Goal: Check status: Check status

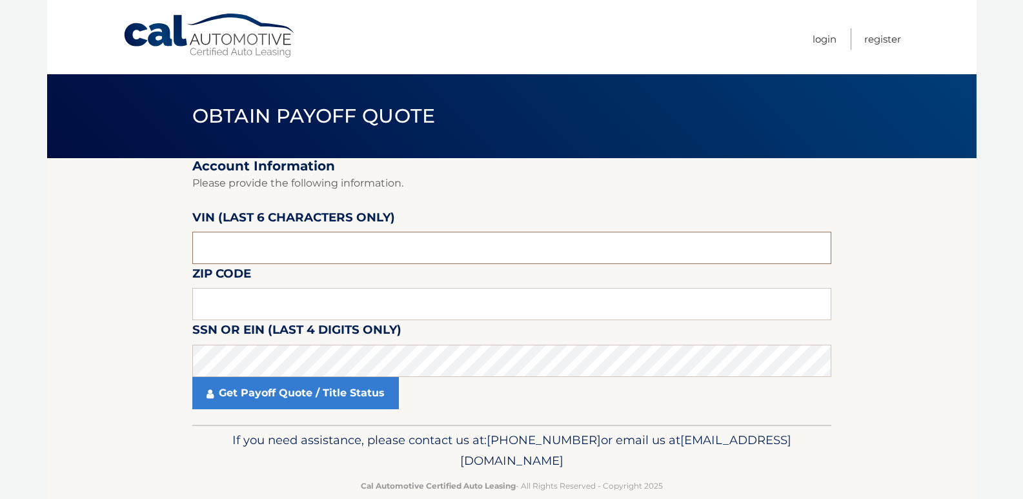
click at [236, 245] on input "text" at bounding box center [511, 248] width 639 height 32
type input "136326"
click at [219, 309] on input "text" at bounding box center [511, 304] width 639 height 32
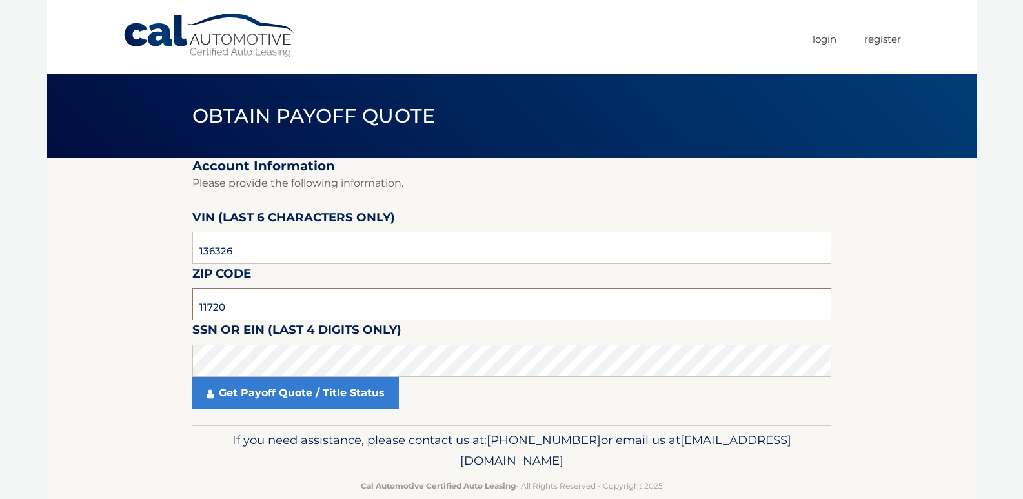
type input "11720"
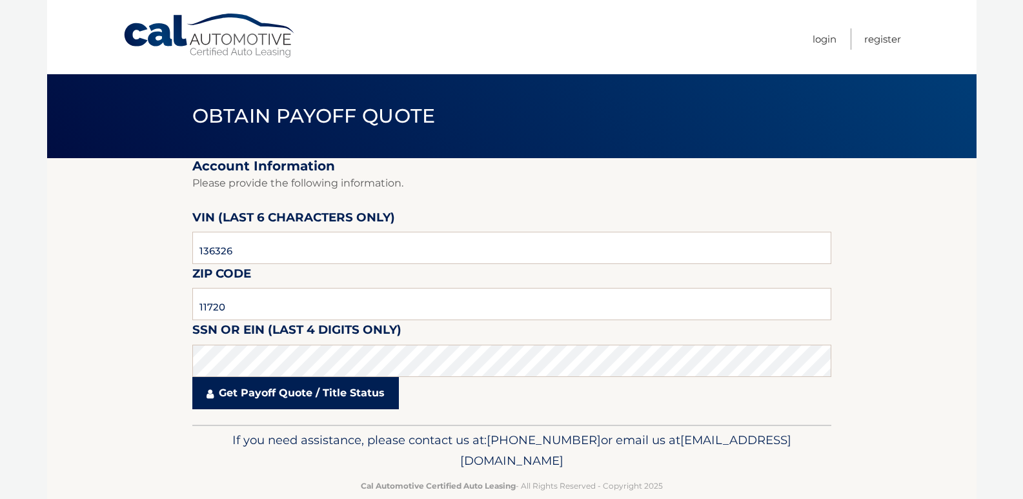
click at [302, 388] on link "Get Payoff Quote / Title Status" at bounding box center [295, 393] width 206 height 32
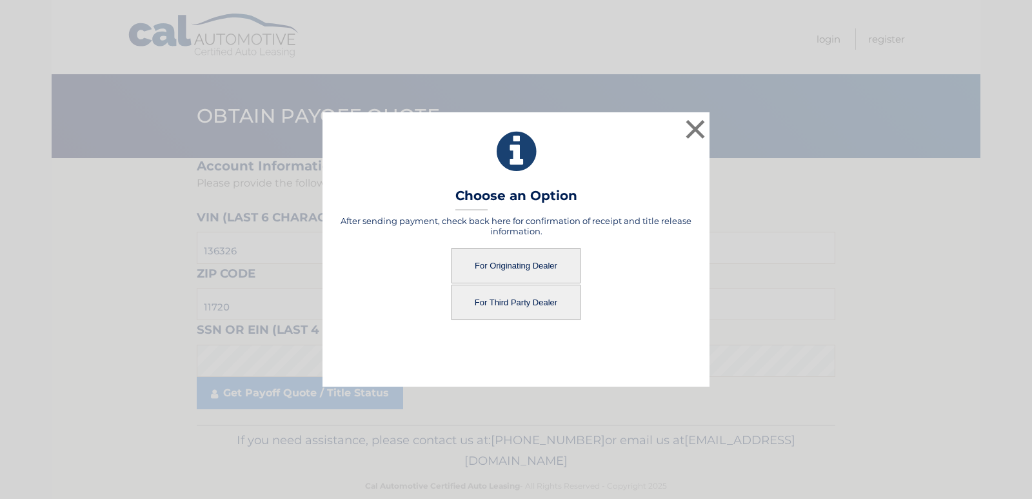
click at [533, 303] on button "For Third Party Dealer" at bounding box center [516, 301] width 129 height 35
click at [507, 295] on button "For Third Party Dealer" at bounding box center [516, 301] width 129 height 35
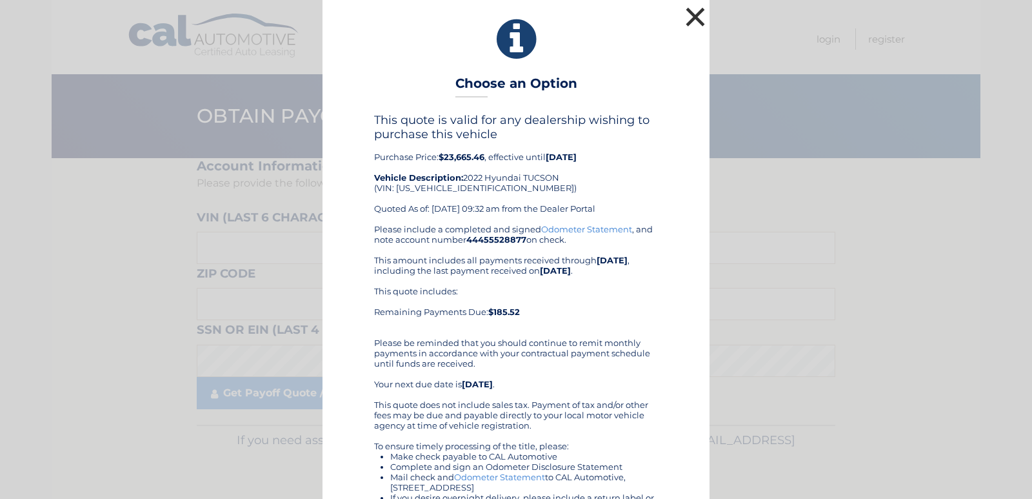
click at [691, 18] on button "×" at bounding box center [696, 17] width 26 height 26
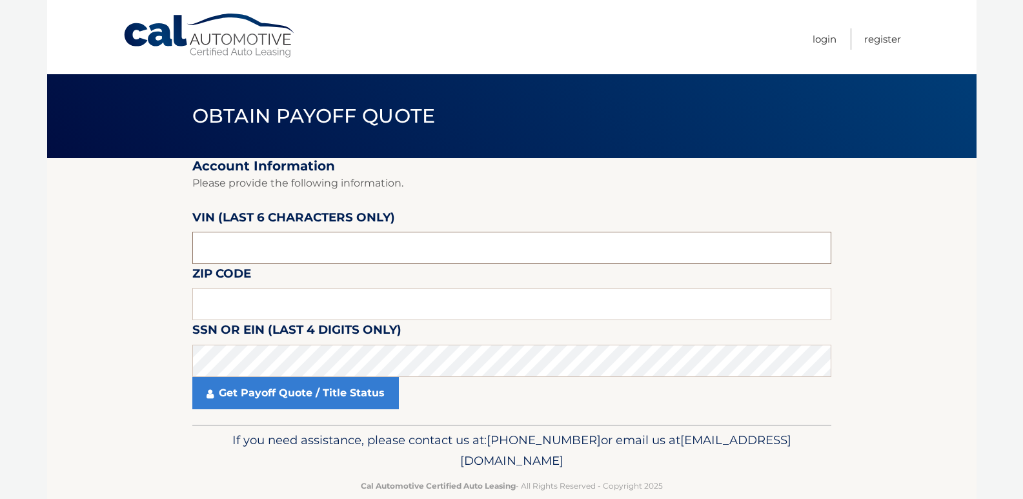
click at [273, 247] on input "text" at bounding box center [511, 248] width 639 height 32
type input "136326"
click button "For Originating Dealer" at bounding box center [0, 0] width 0 height 0
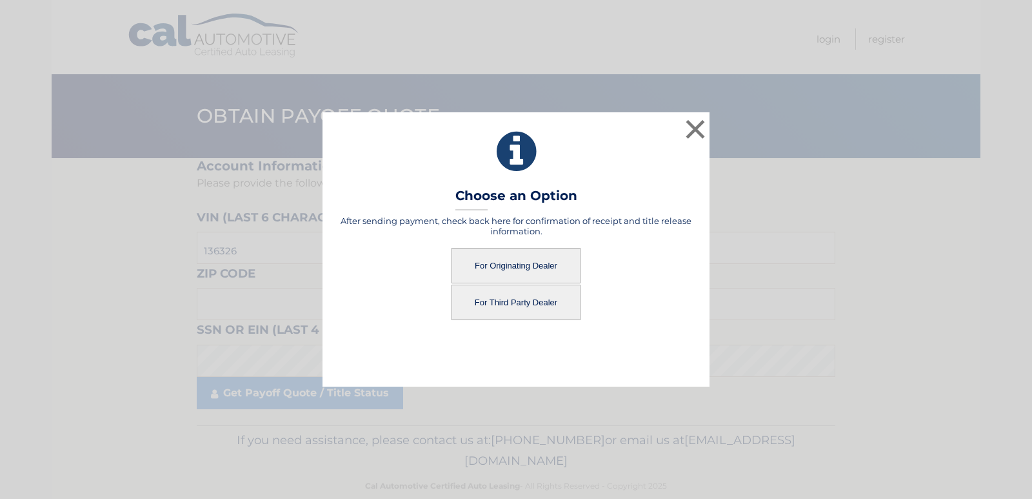
click at [505, 265] on button "For Originating Dealer" at bounding box center [516, 265] width 129 height 35
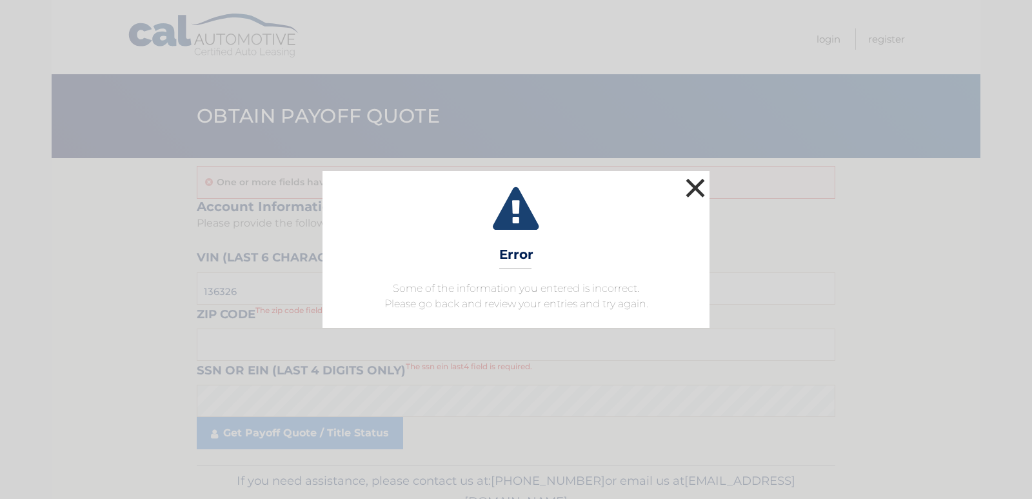
click at [704, 186] on button "×" at bounding box center [696, 188] width 26 height 26
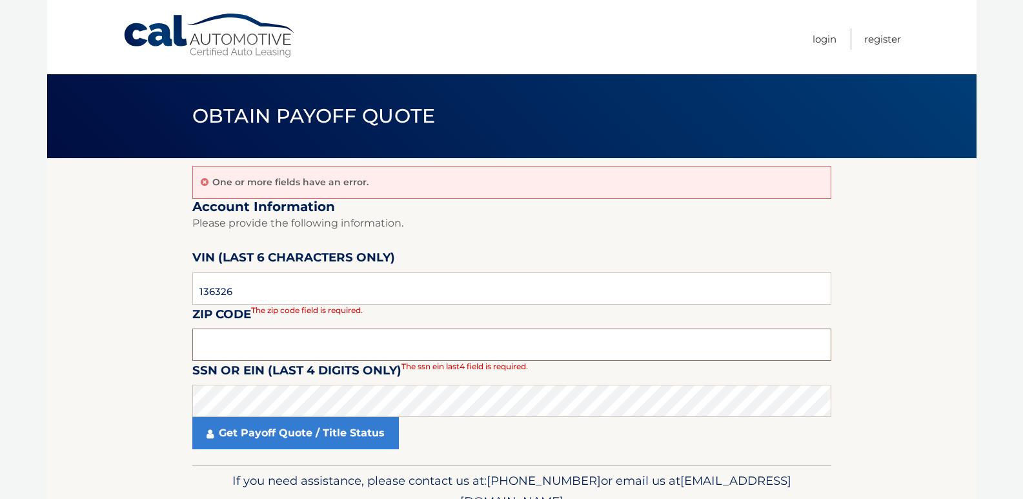
click at [232, 347] on input "text" at bounding box center [511, 344] width 639 height 32
type input "11720"
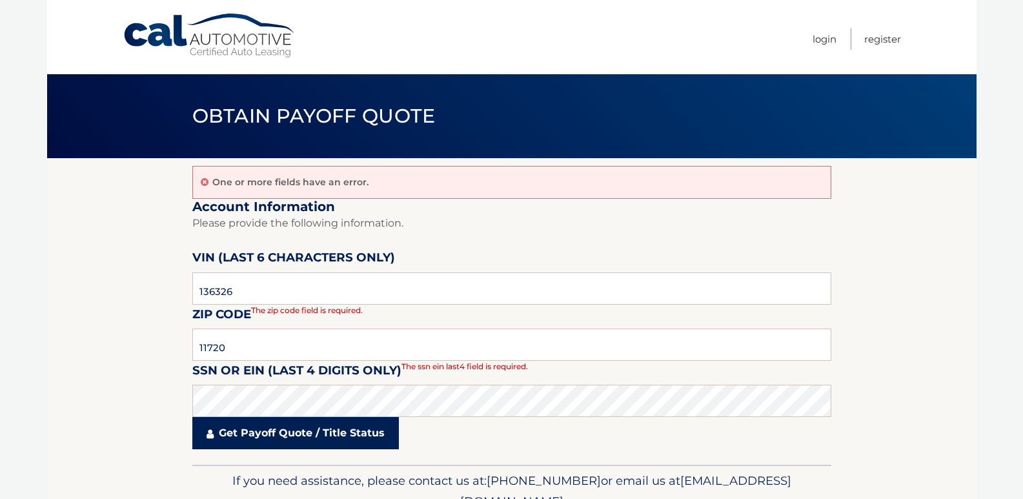
click at [268, 437] on link "Get Payoff Quote / Title Status" at bounding box center [295, 433] width 206 height 32
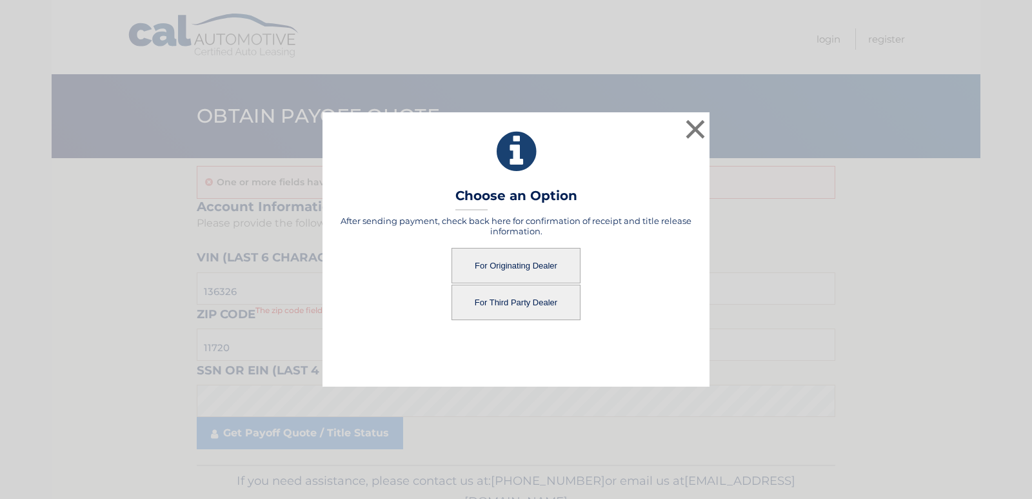
click at [518, 259] on button "For Originating Dealer" at bounding box center [516, 265] width 129 height 35
click at [535, 272] on button "For Originating Dealer" at bounding box center [516, 265] width 129 height 35
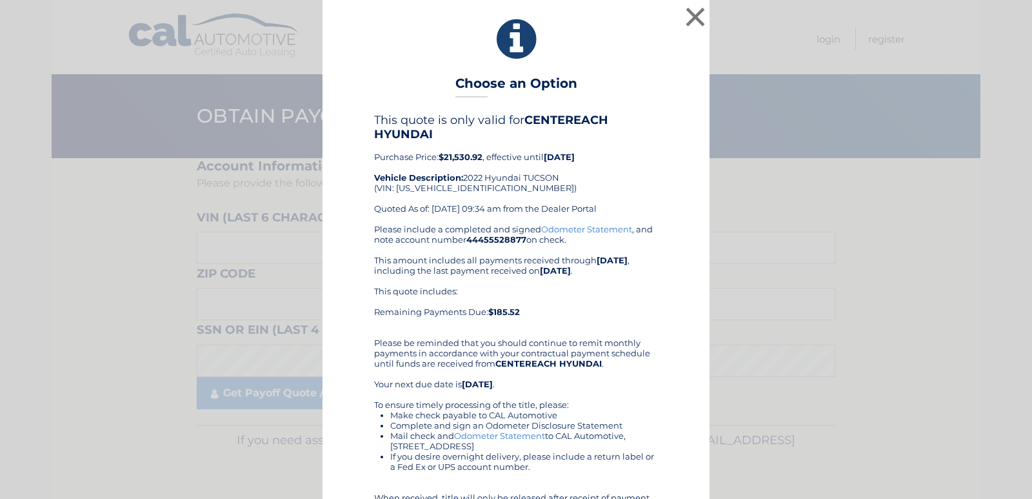
click at [571, 228] on link "Odometer Statement" at bounding box center [586, 229] width 91 height 10
click at [693, 18] on button "×" at bounding box center [696, 17] width 26 height 26
